Goal: Find specific page/section: Find specific page/section

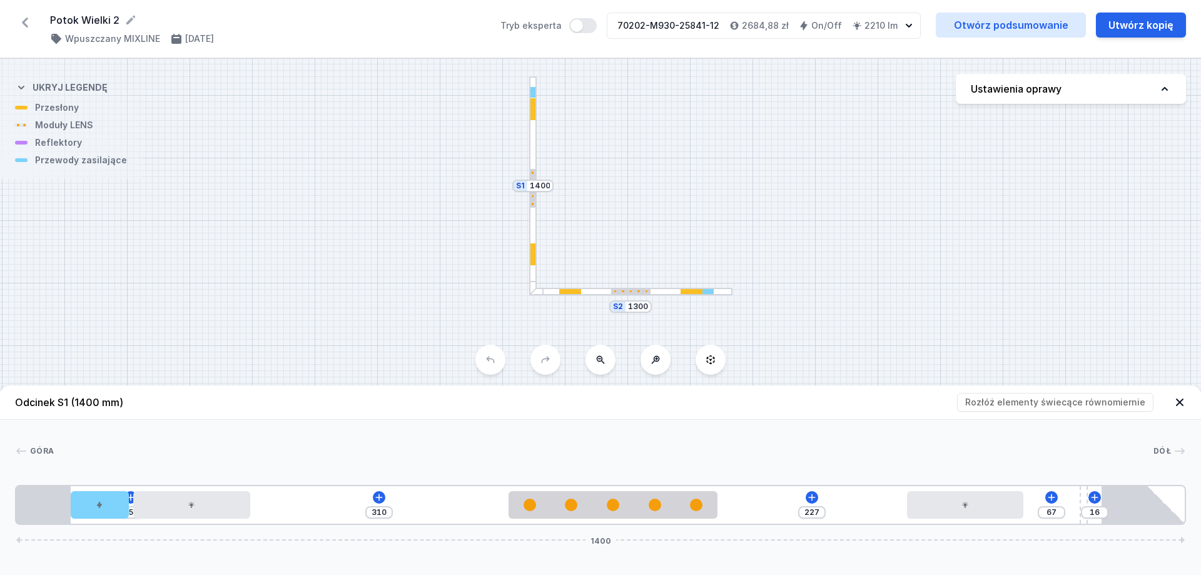
click at [24, 20] on icon at bounding box center [25, 23] width 6 height 10
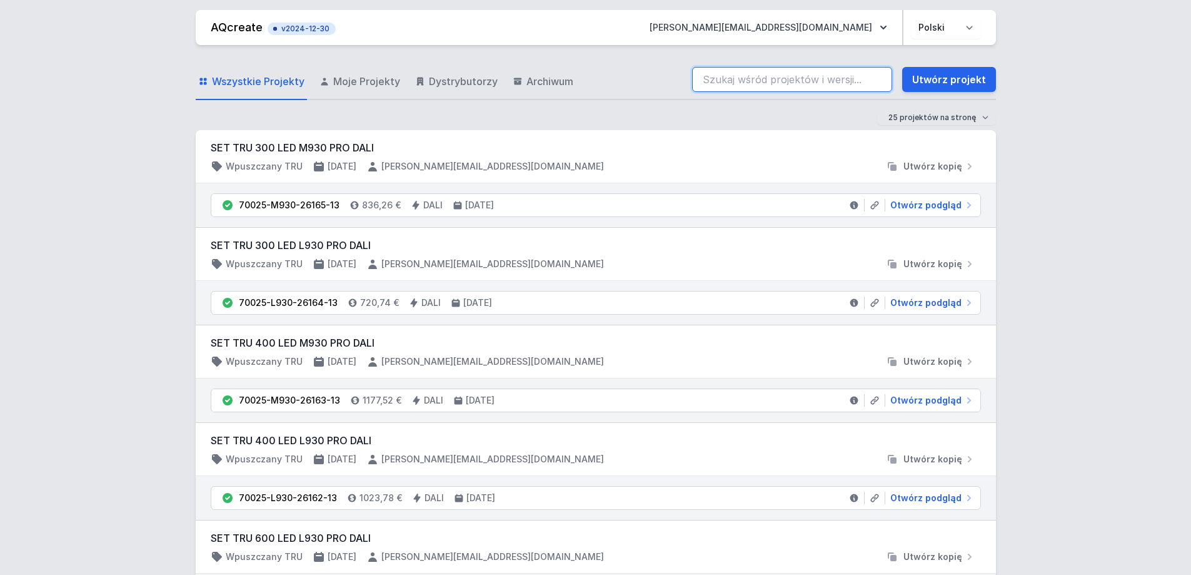
click at [819, 76] on input "search" at bounding box center [792, 79] width 200 height 25
paste input "70202-M930-25840-12"
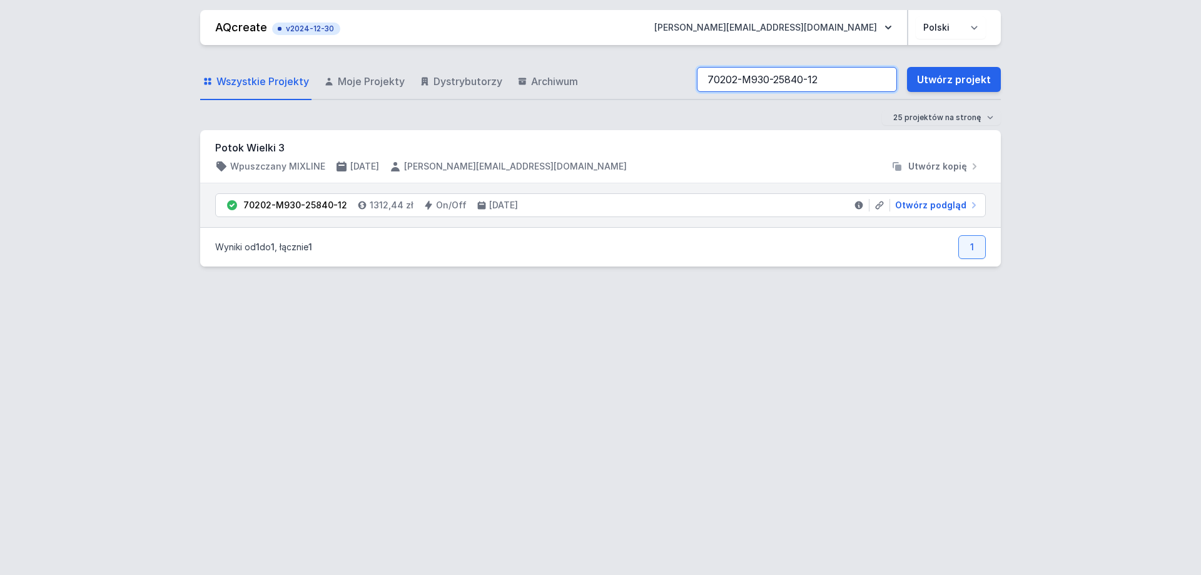
drag, startPoint x: 848, startPoint y: 84, endPoint x: 521, endPoint y: 110, distance: 328.1
click at [522, 110] on form "Wszystkie Projekty Moje Projekty Dystrybutorzy Archiwum 70202-M930-25840-12 Utw…" at bounding box center [600, 95] width 801 height 70
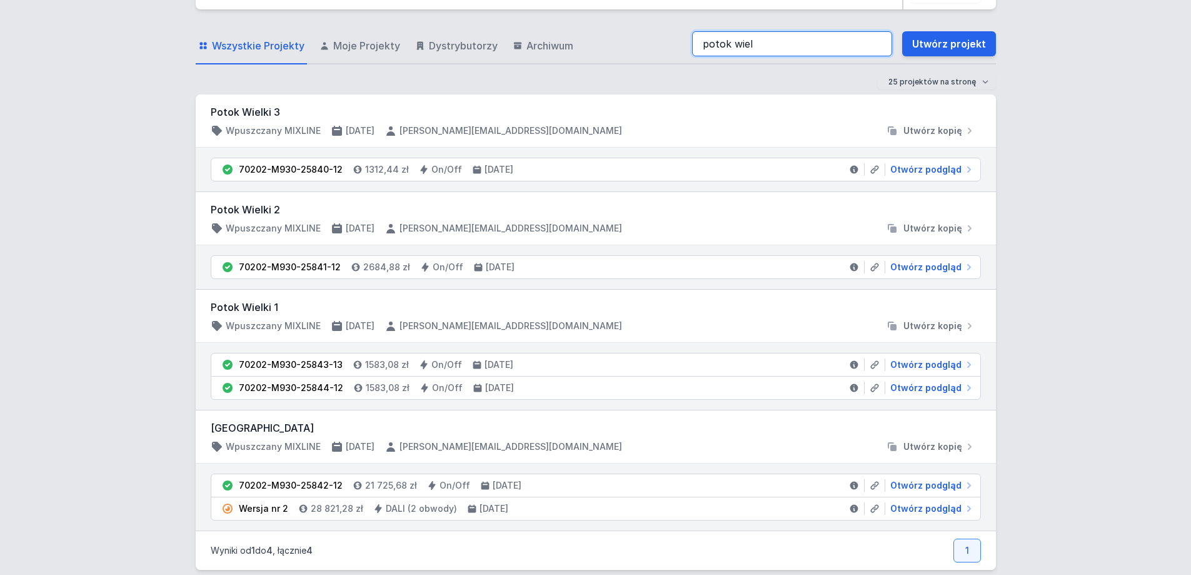
scroll to position [56, 0]
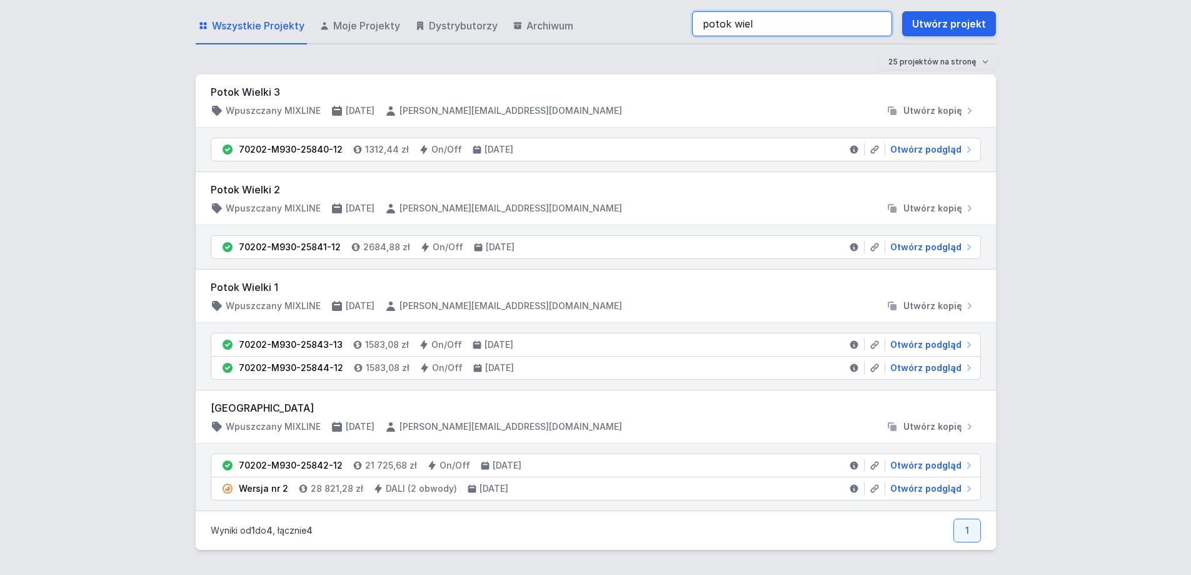
type input "potok wiel"
click at [1071, 163] on div "AQcreate v2024-12-30 [EMAIL_ADDRESS][DOMAIN_NAME] Polski English Wszystkie Proj…" at bounding box center [595, 259] width 1191 height 630
click at [938, 462] on span "Otwórz podgląd" at bounding box center [926, 465] width 71 height 13
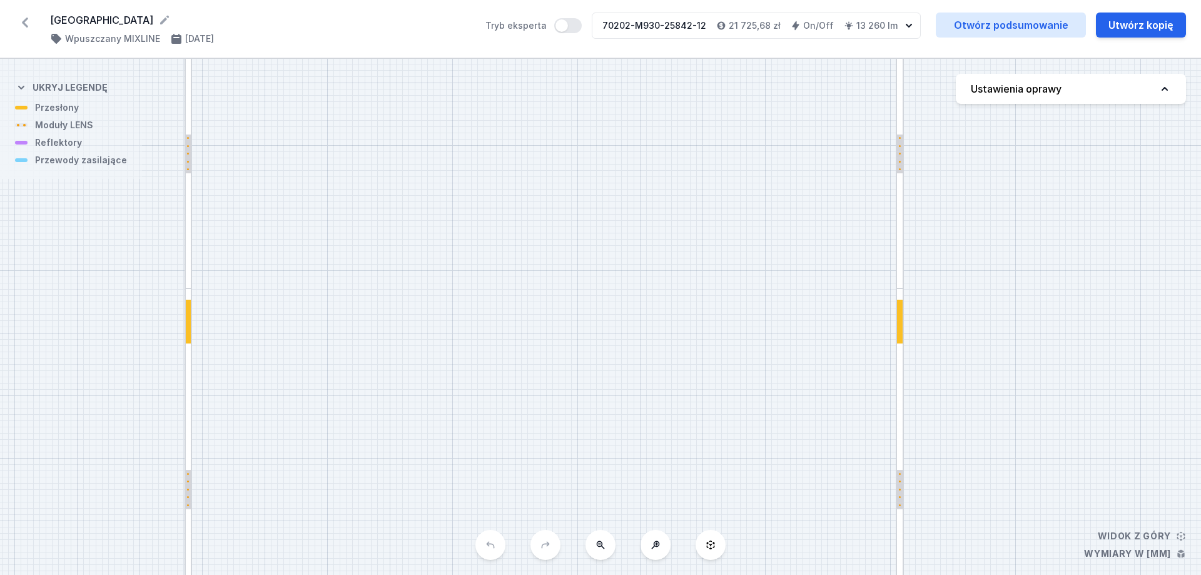
drag, startPoint x: 756, startPoint y: 405, endPoint x: 729, endPoint y: 151, distance: 255.3
click at [719, 79] on div "S4 4600 S3 8300 S2 4600 S1 8300" at bounding box center [600, 317] width 1201 height 516
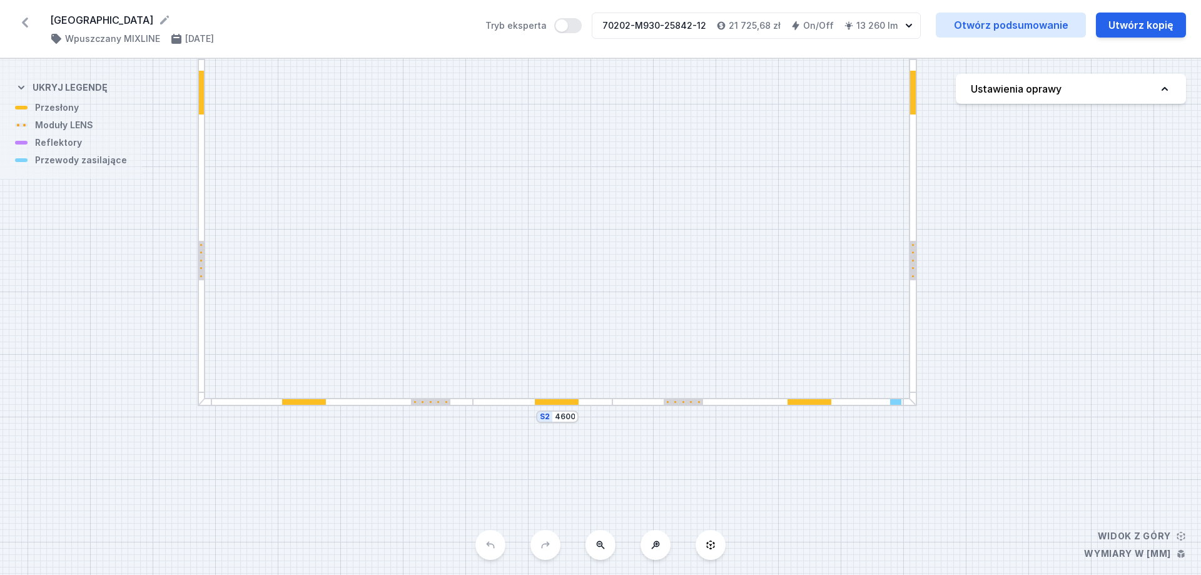
drag, startPoint x: 707, startPoint y: 370, endPoint x: 715, endPoint y: 154, distance: 215.3
click at [717, 153] on div "S4 4600 S3 8300 S2 4600 S1 8300" at bounding box center [600, 317] width 1201 height 516
drag, startPoint x: 685, startPoint y: 145, endPoint x: 683, endPoint y: 154, distance: 9.7
click at [683, 154] on div "S4 4600 S3 8300 S2 4600 S1 8300" at bounding box center [600, 317] width 1201 height 516
click at [21, 31] on icon at bounding box center [25, 23] width 20 height 20
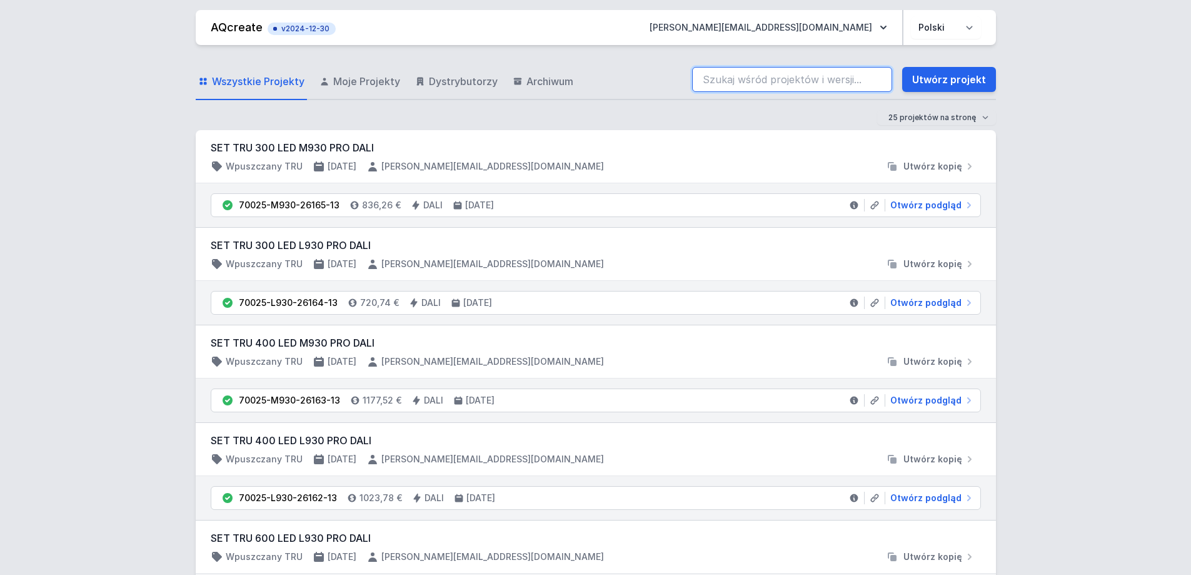
click at [869, 68] on input "search" at bounding box center [792, 79] width 200 height 25
paste input "70202-M930-25840-12"
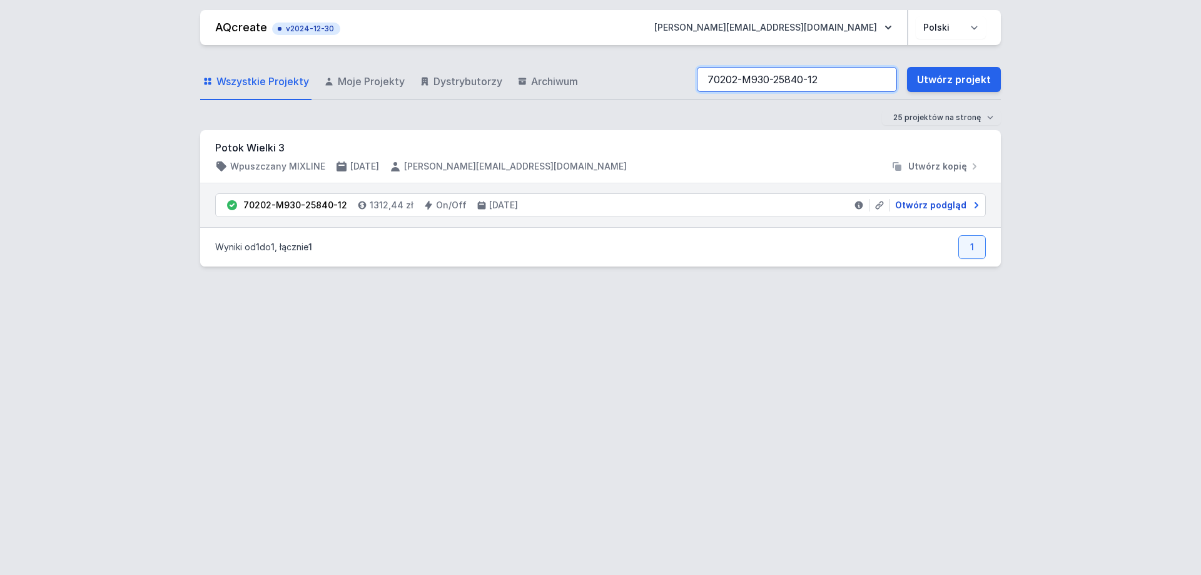
type input "70202-M930-25840-12"
click at [901, 202] on span "Otwórz podgląd" at bounding box center [930, 205] width 71 height 13
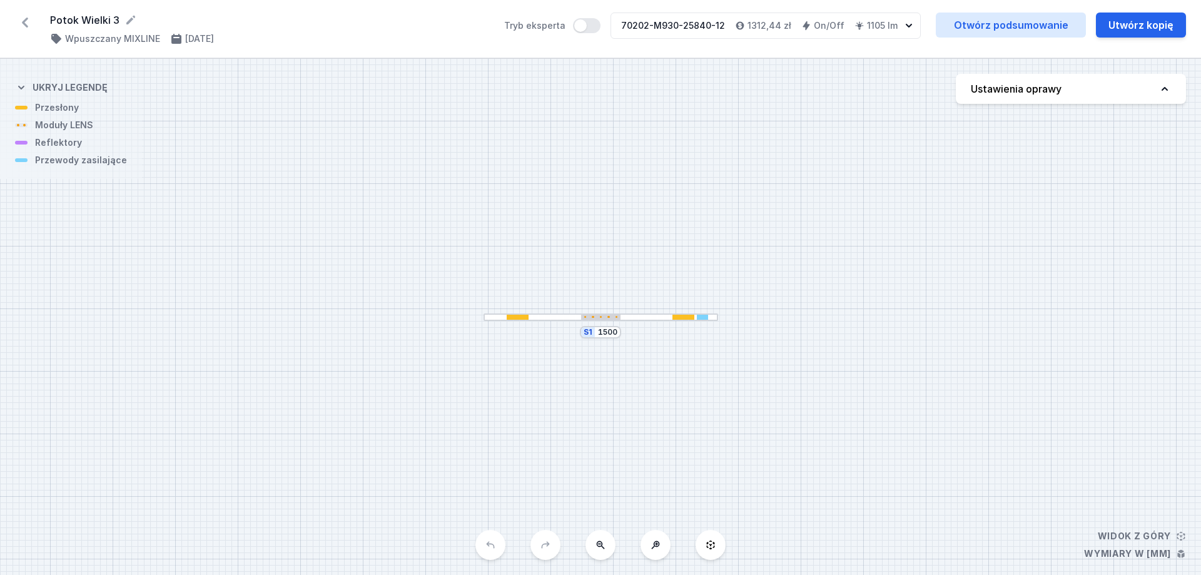
click at [590, 315] on div at bounding box center [600, 318] width 39 height 6
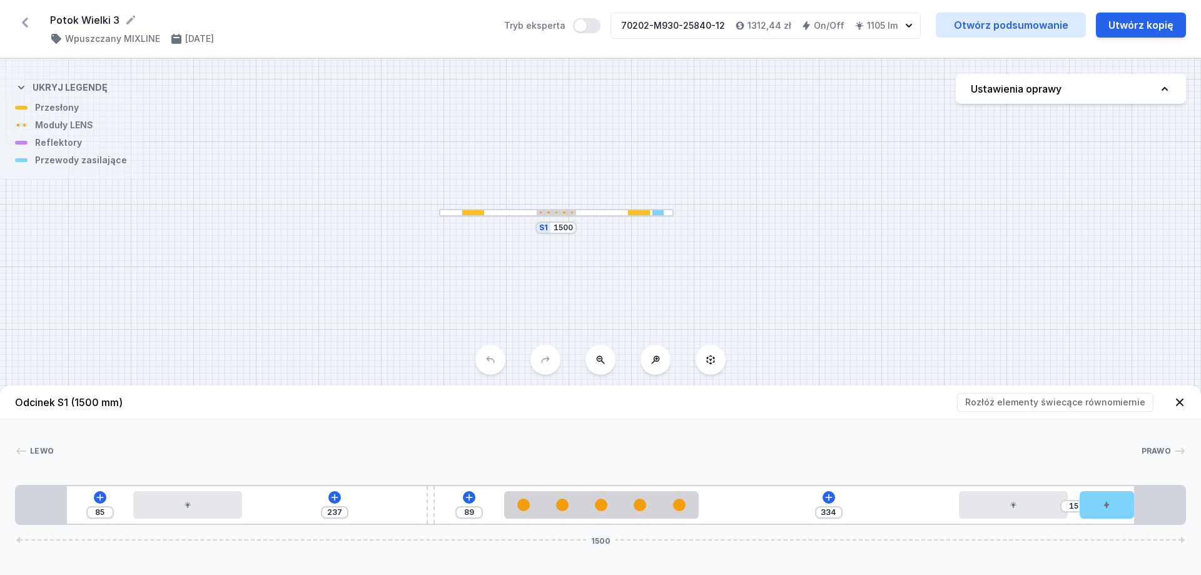
drag, startPoint x: 328, startPoint y: 306, endPoint x: 276, endPoint y: 215, distance: 104.7
click at [278, 208] on div "S1 1500" at bounding box center [600, 317] width 1201 height 516
click at [822, 195] on div "S1 1500" at bounding box center [600, 317] width 1201 height 516
click at [449, 124] on div "S1 1500" at bounding box center [600, 317] width 1201 height 516
click at [660, 168] on div "S1 1500" at bounding box center [600, 317] width 1201 height 516
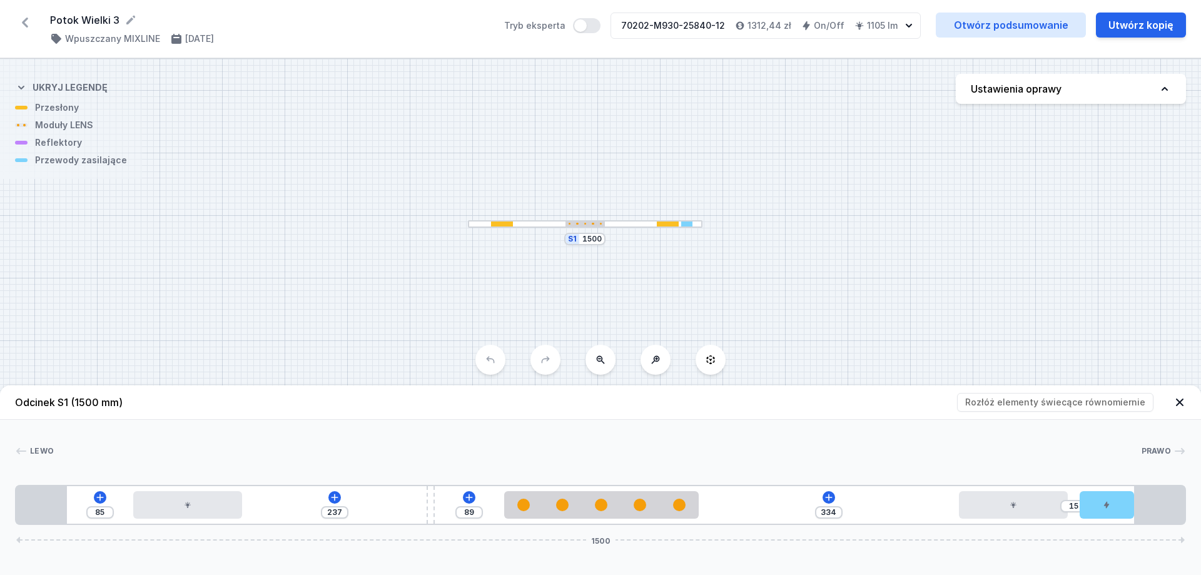
drag, startPoint x: 750, startPoint y: 288, endPoint x: 776, endPoint y: 308, distance: 32.6
click at [776, 308] on div "S1 1500" at bounding box center [600, 317] width 1201 height 516
click at [842, 186] on div "S1 1500" at bounding box center [600, 317] width 1201 height 516
click at [849, 243] on div "S1 1500" at bounding box center [600, 317] width 1201 height 516
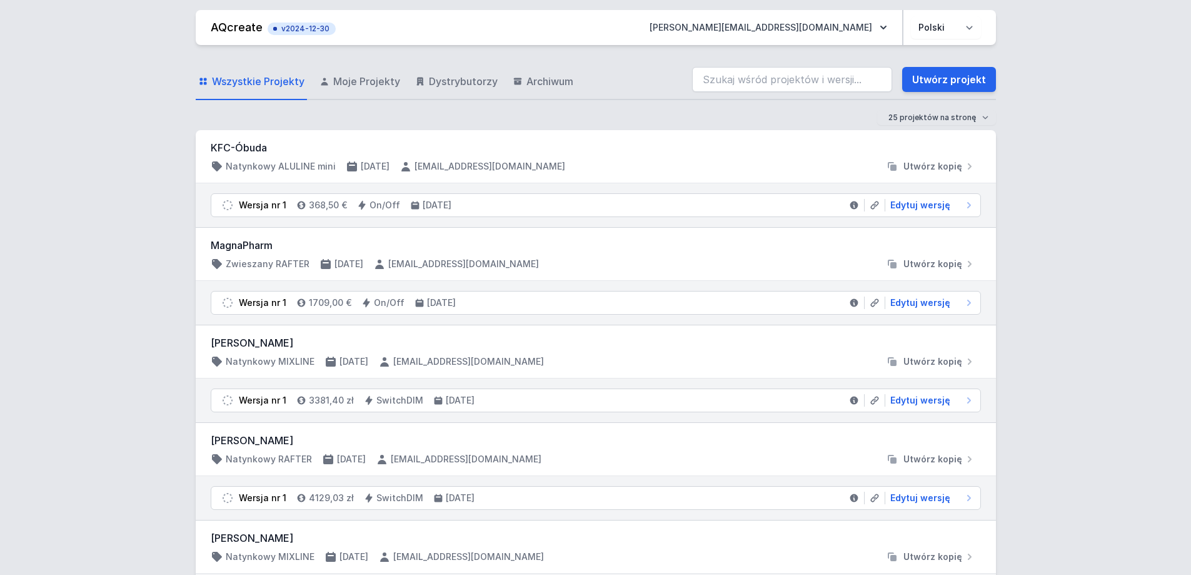
click at [836, 79] on input "search" at bounding box center [792, 79] width 200 height 25
type input "70201-M930-26159-13"
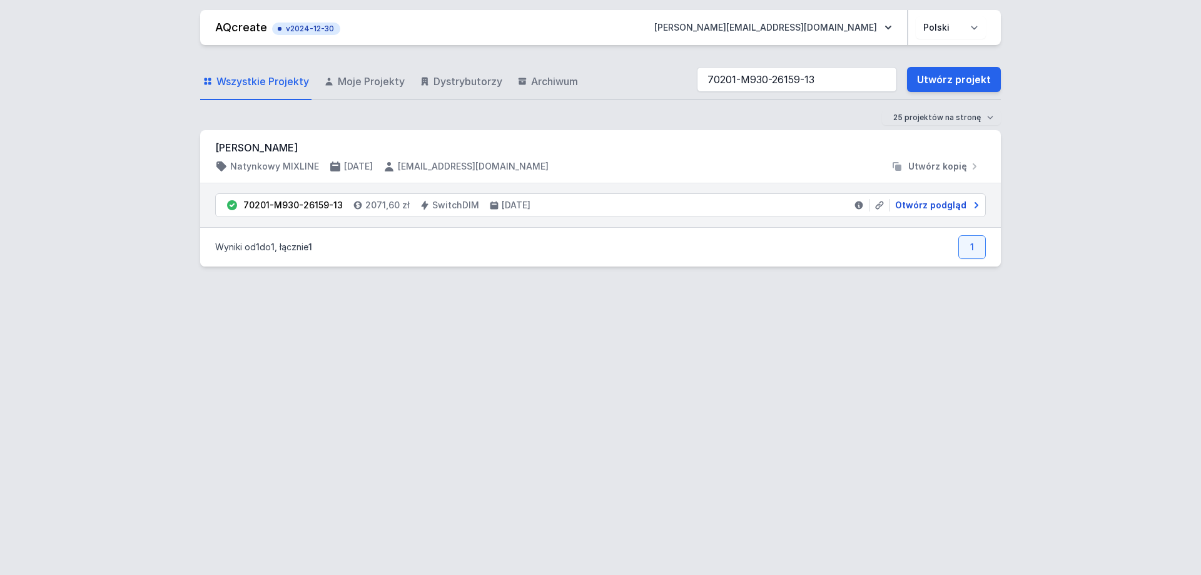
click at [936, 209] on span "Otwórz podgląd" at bounding box center [930, 205] width 71 height 13
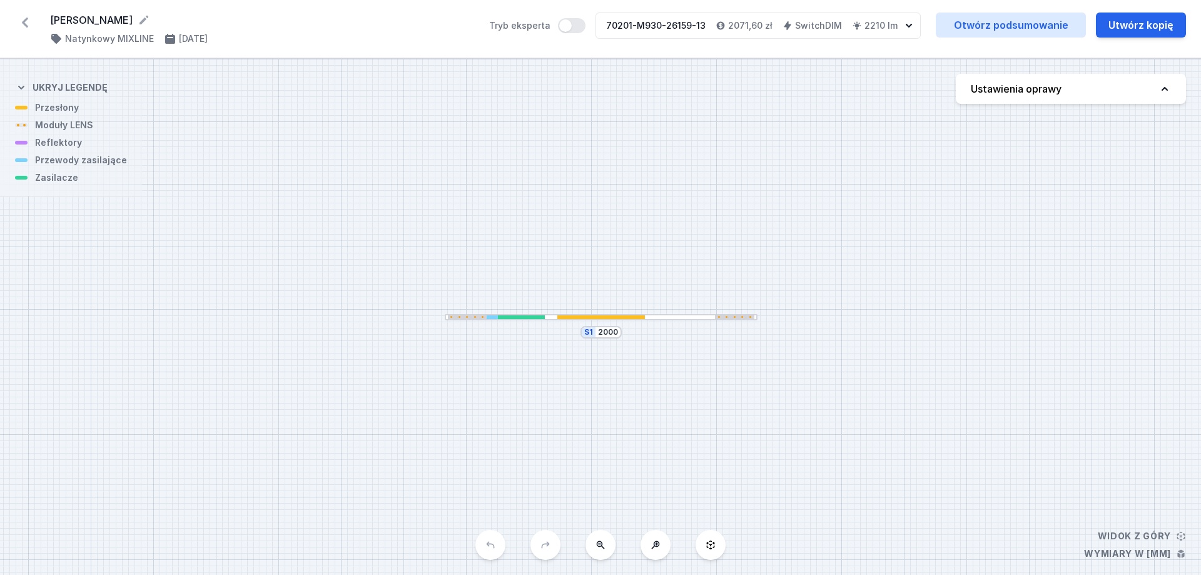
click at [612, 316] on div at bounding box center [601, 317] width 88 height 4
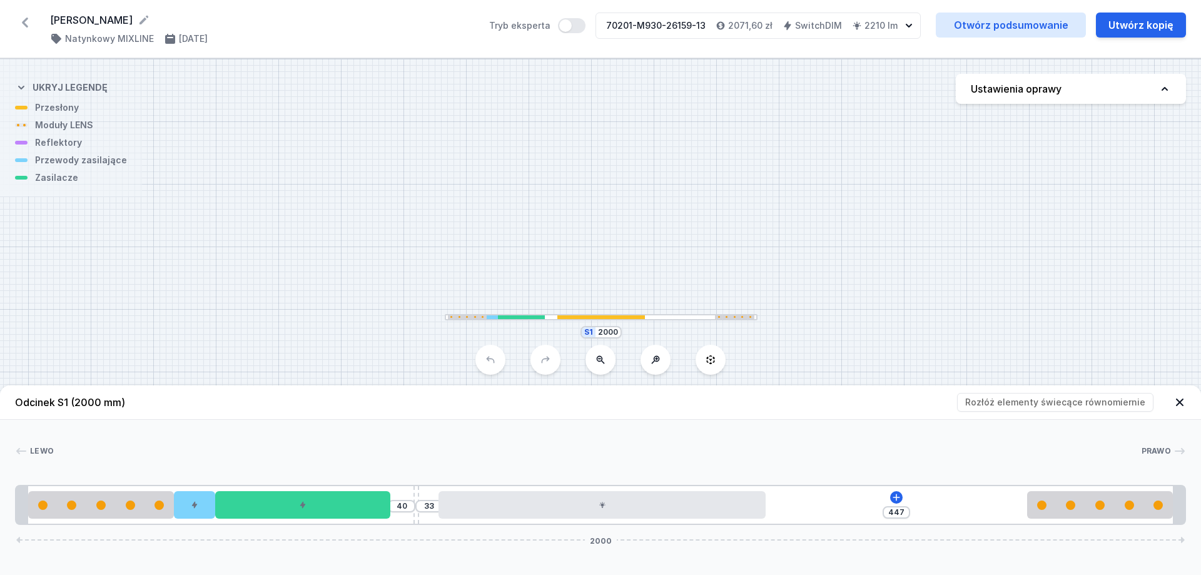
click at [34, 23] on icon at bounding box center [25, 23] width 20 height 20
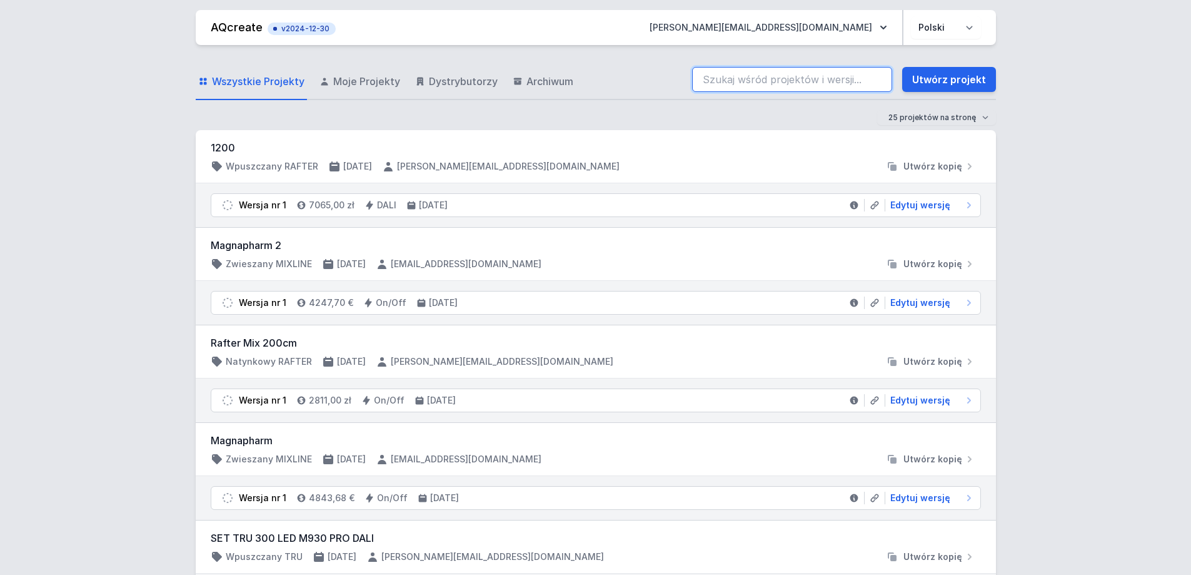
click at [741, 81] on input "search" at bounding box center [792, 79] width 200 height 25
paste input "70202-M930-25844-12"
type input "70202-M930-25844-12"
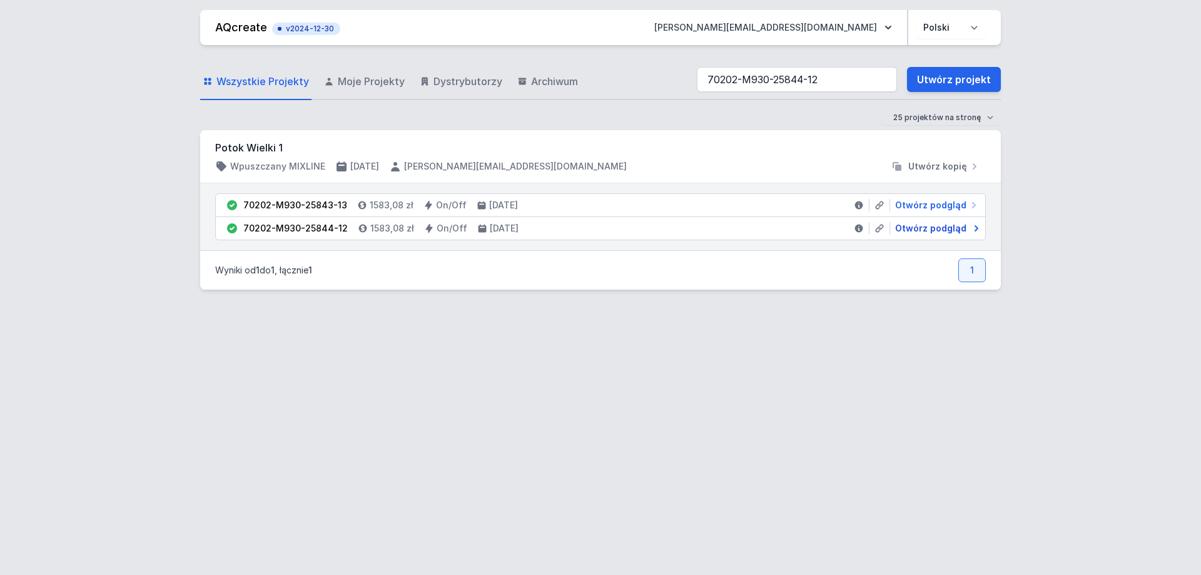
click at [947, 228] on span "Otwórz podgląd" at bounding box center [930, 228] width 71 height 13
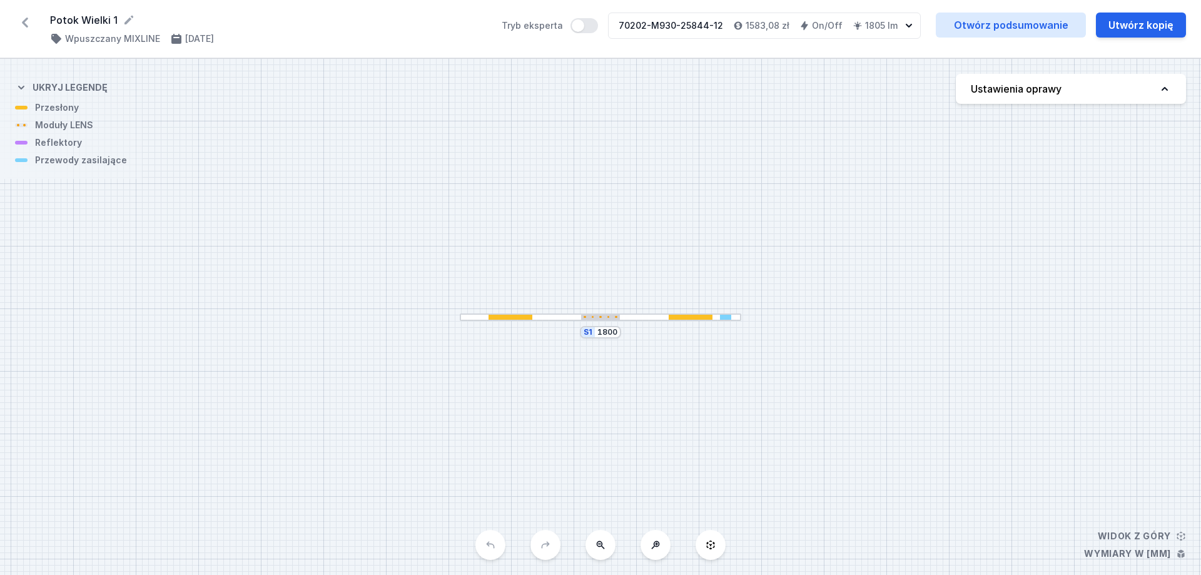
click at [612, 315] on div at bounding box center [600, 318] width 39 height 6
